Goal: Task Accomplishment & Management: Manage account settings

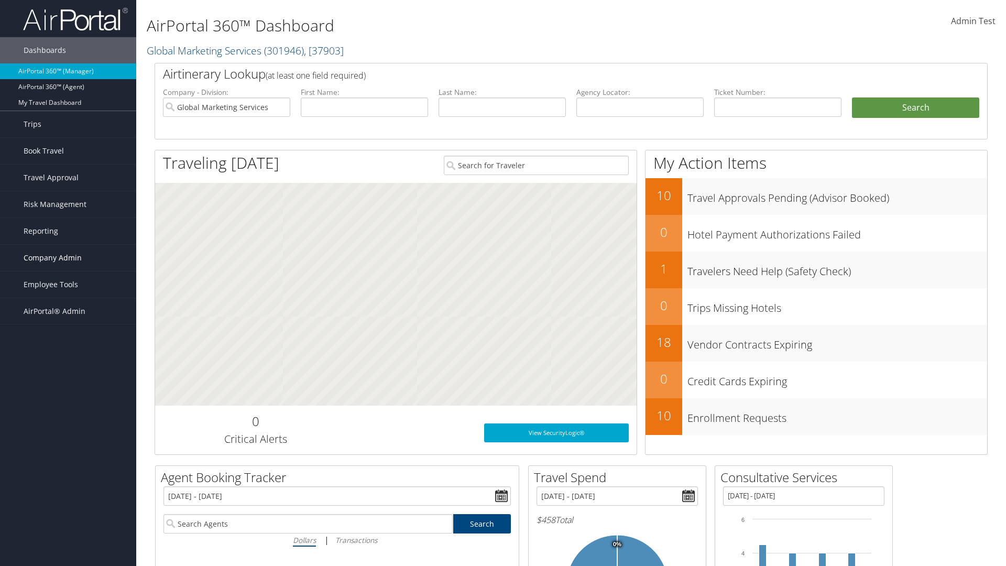
click at [68, 258] on span "Company Admin" at bounding box center [53, 258] width 58 height 26
click at [0, 0] on link "Travel Policy" at bounding box center [0, 0] width 0 height 0
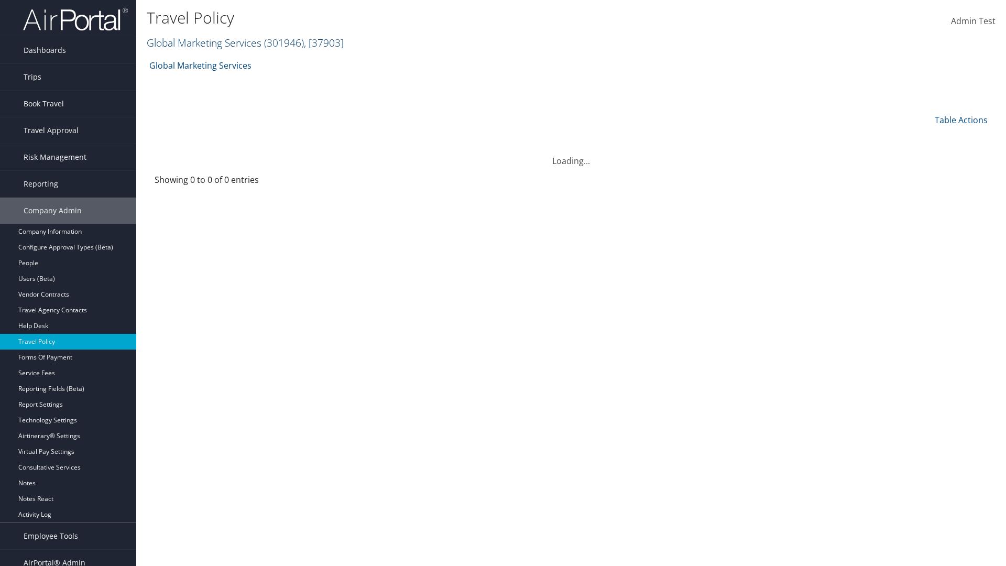
click at [203, 42] on link "Global Marketing Services ( 301946 ) , [ 37903 ]" at bounding box center [245, 43] width 197 height 14
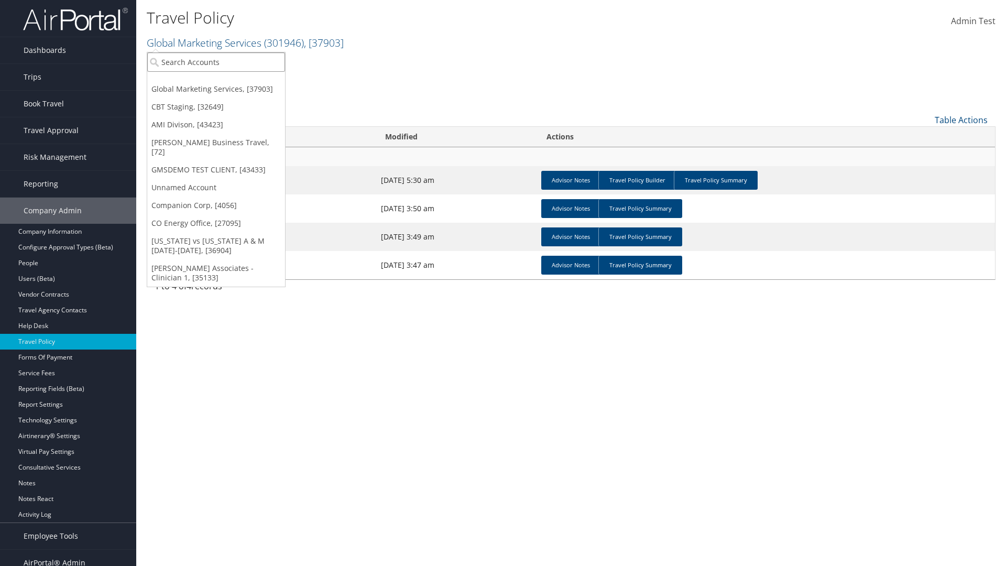
click at [216, 62] on input "search" at bounding box center [216, 61] width 138 height 19
type input "Global Marketing Services"
click at [226, 81] on div "Global Marketing Services (301946), [37903]" at bounding box center [225, 80] width 169 height 9
